Goal: Task Accomplishment & Management: Use online tool/utility

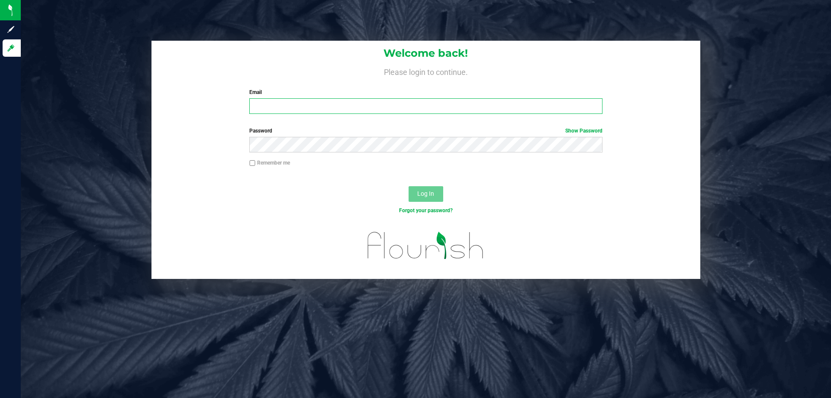
click at [318, 107] on input "Email" at bounding box center [425, 106] width 353 height 16
type input "[EMAIL_ADDRESS][DOMAIN_NAME]"
click at [408, 186] on button "Log In" at bounding box center [425, 194] width 35 height 16
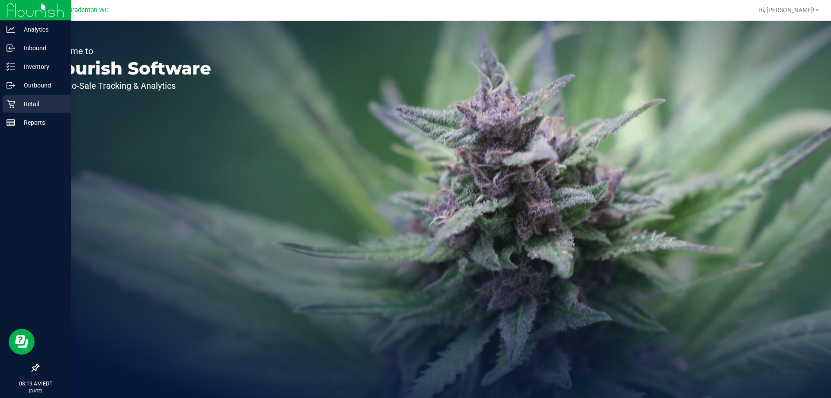
click at [28, 101] on p "Retail" at bounding box center [41, 104] width 52 height 10
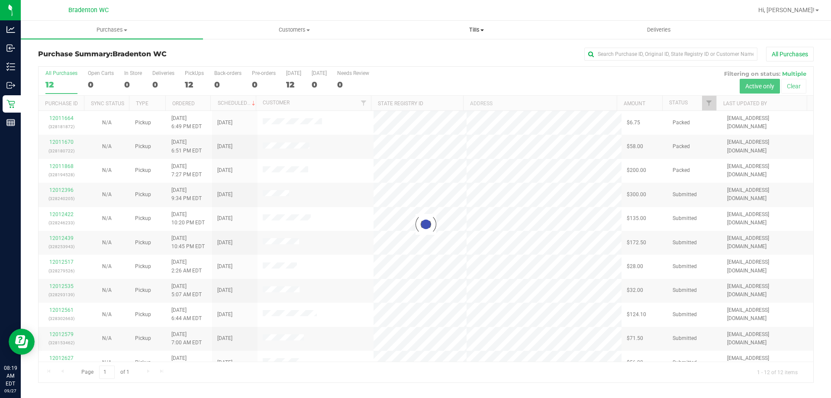
click at [471, 26] on span "Tills" at bounding box center [475, 30] width 181 height 8
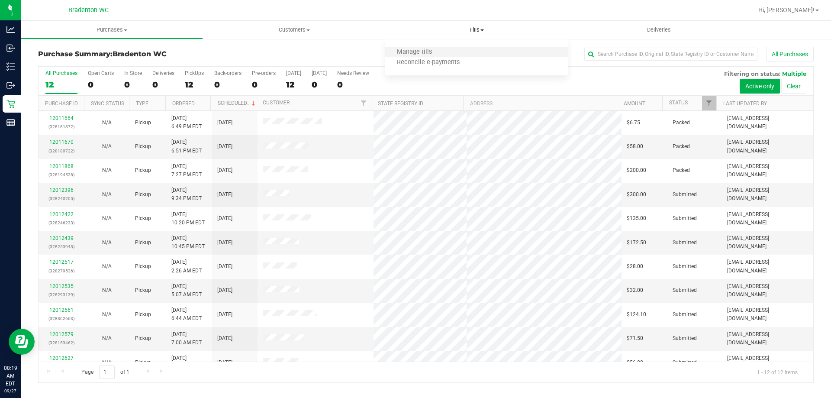
click at [422, 48] on li "Manage tills" at bounding box center [476, 52] width 182 height 10
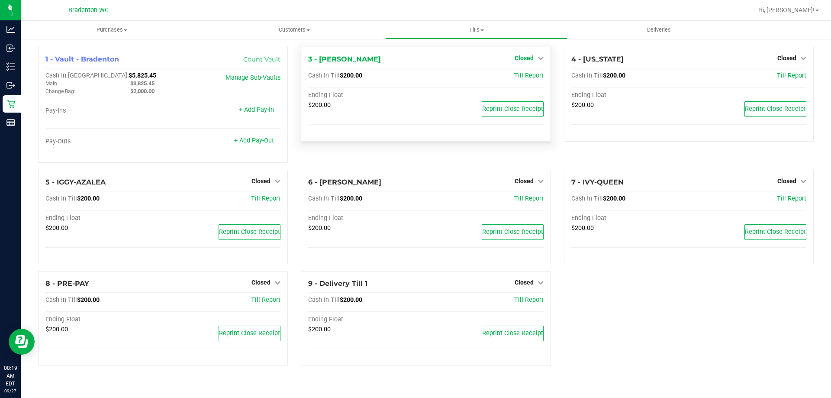
click at [540, 59] on icon at bounding box center [540, 58] width 6 height 6
click at [532, 74] on link "Open Till" at bounding box center [523, 76] width 23 height 7
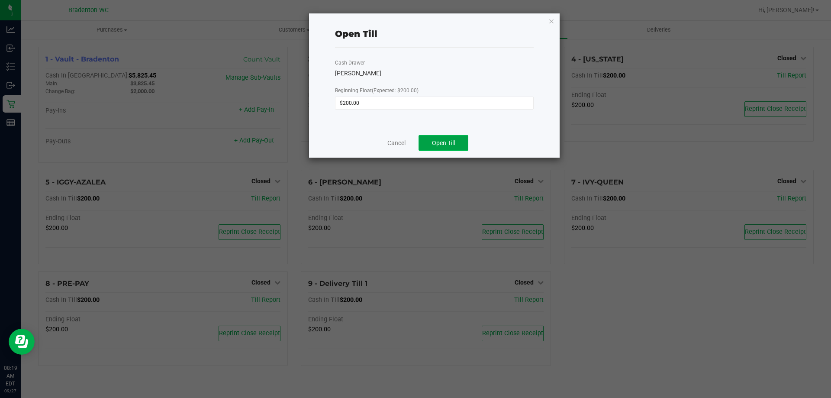
click at [447, 141] on span "Open Till" at bounding box center [443, 142] width 23 height 7
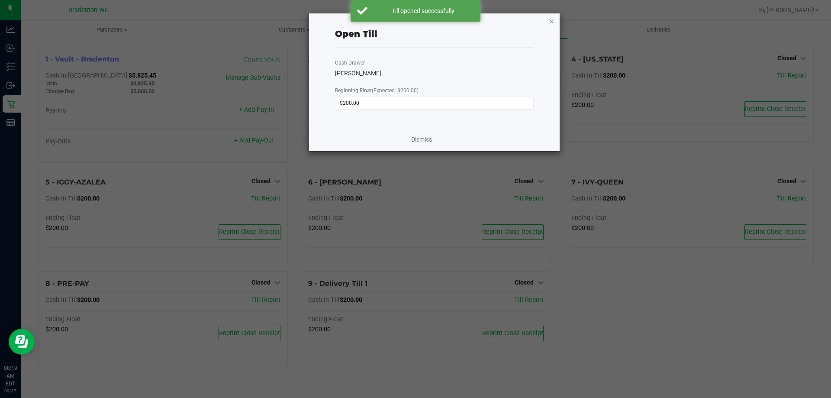
click at [549, 19] on icon "button" at bounding box center [551, 21] width 6 height 10
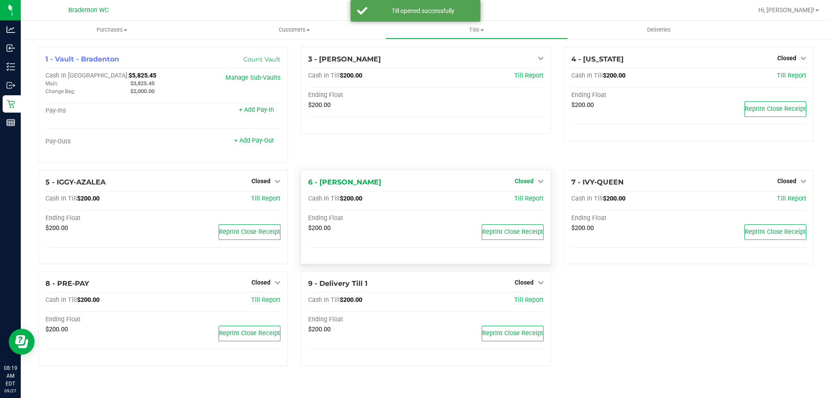
click at [527, 178] on span "Closed" at bounding box center [523, 180] width 19 height 7
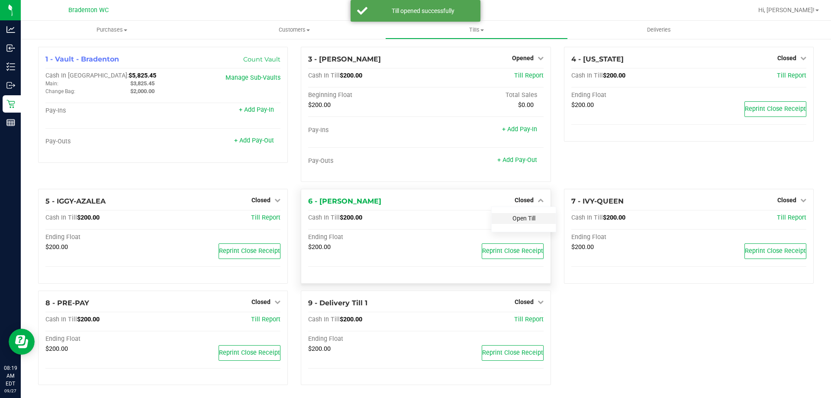
click at [522, 216] on link "Open Till" at bounding box center [523, 218] width 23 height 7
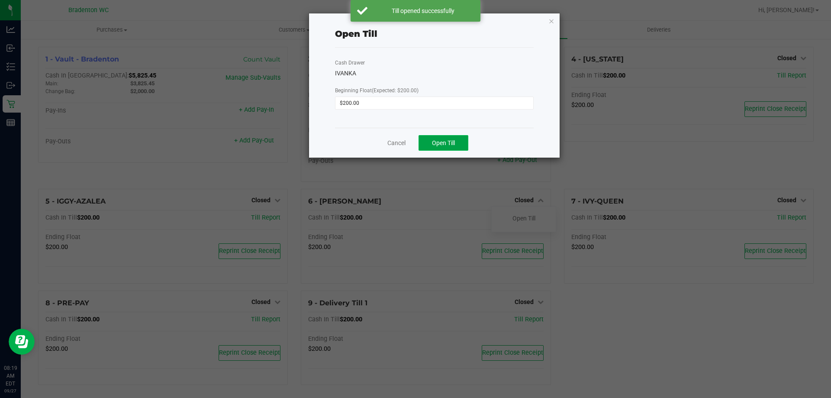
drag, startPoint x: 438, startPoint y: 140, endPoint x: 457, endPoint y: 115, distance: 31.4
click at [438, 140] on span "Open Till" at bounding box center [443, 142] width 23 height 7
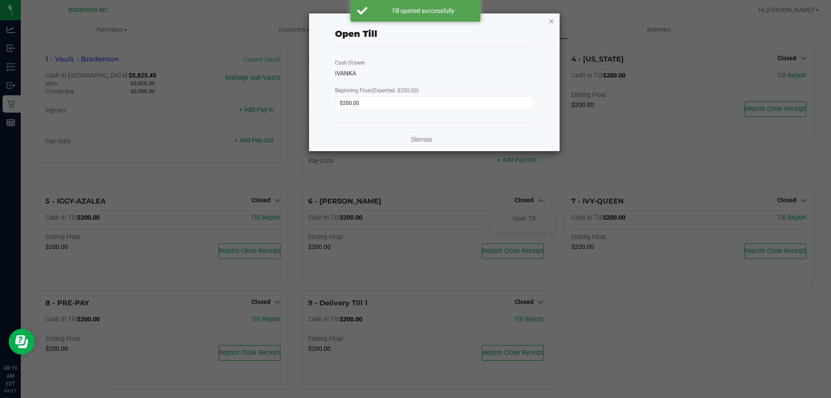
click at [551, 16] on icon "button" at bounding box center [551, 21] width 6 height 10
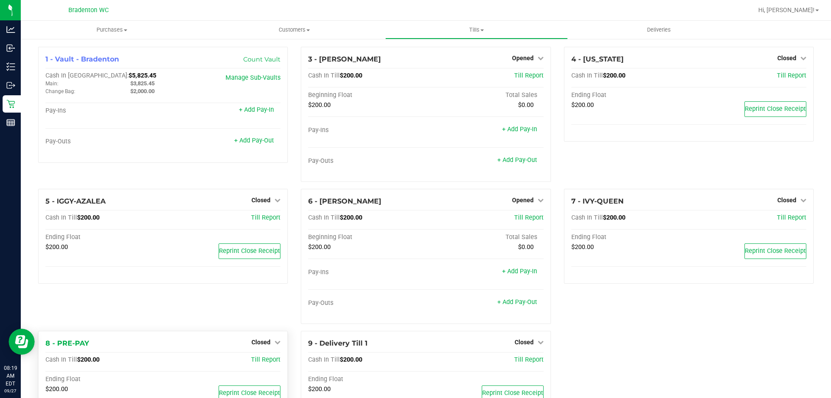
click at [267, 338] on div "Closed" at bounding box center [265, 342] width 29 height 10
click at [259, 343] on span "Closed" at bounding box center [260, 341] width 19 height 7
click at [260, 358] on link "Open Till" at bounding box center [260, 359] width 23 height 7
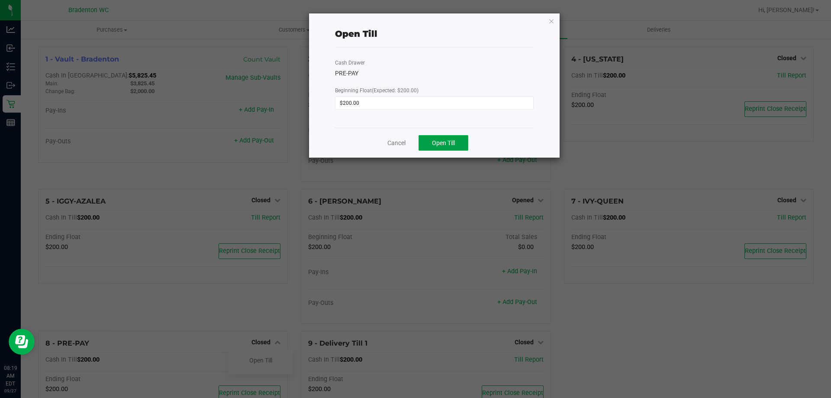
click at [425, 136] on button "Open Till" at bounding box center [443, 143] width 50 height 16
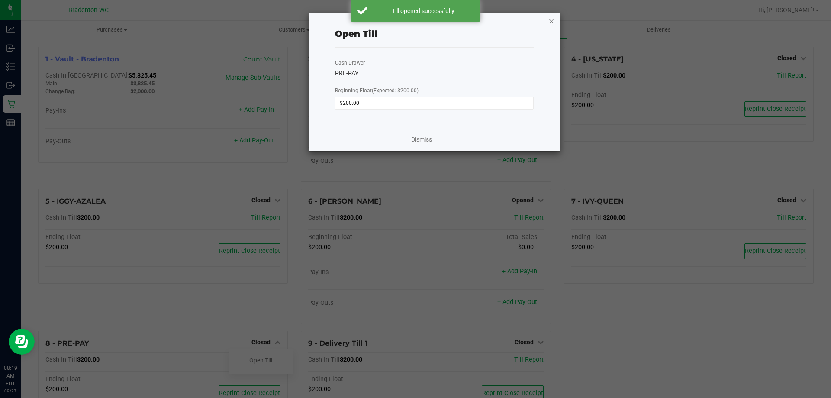
click at [551, 18] on icon "button" at bounding box center [551, 21] width 6 height 10
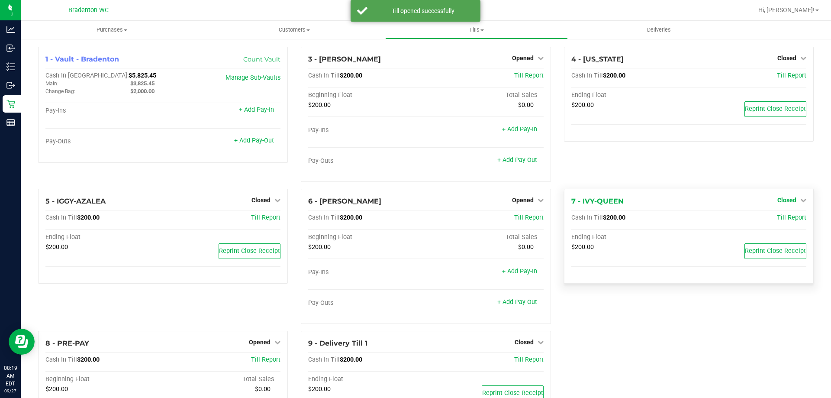
click at [777, 199] on span "Closed" at bounding box center [786, 199] width 19 height 7
click at [776, 217] on link "Open Till" at bounding box center [786, 218] width 23 height 7
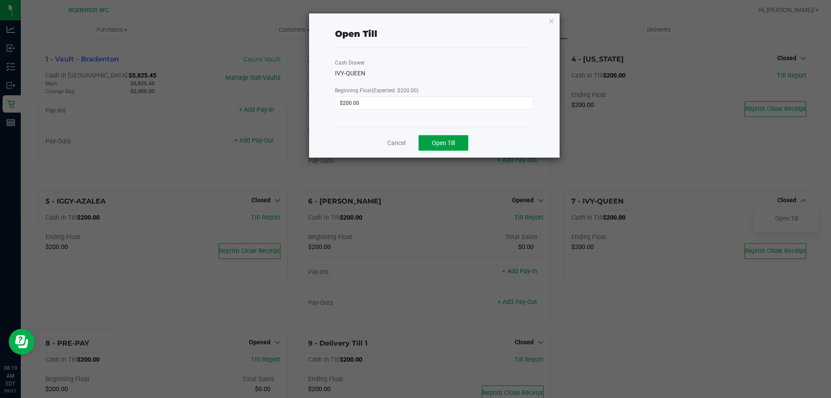
click at [424, 136] on button "Open Till" at bounding box center [443, 143] width 50 height 16
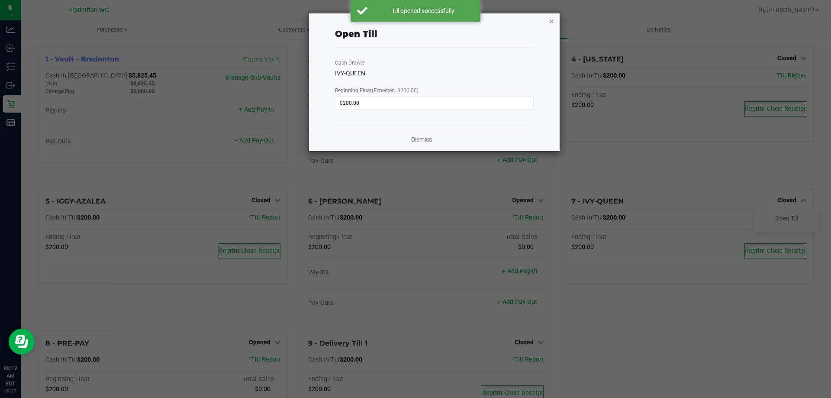
click at [552, 19] on icon "button" at bounding box center [551, 21] width 6 height 10
